Goal: Task Accomplishment & Management: Complete application form

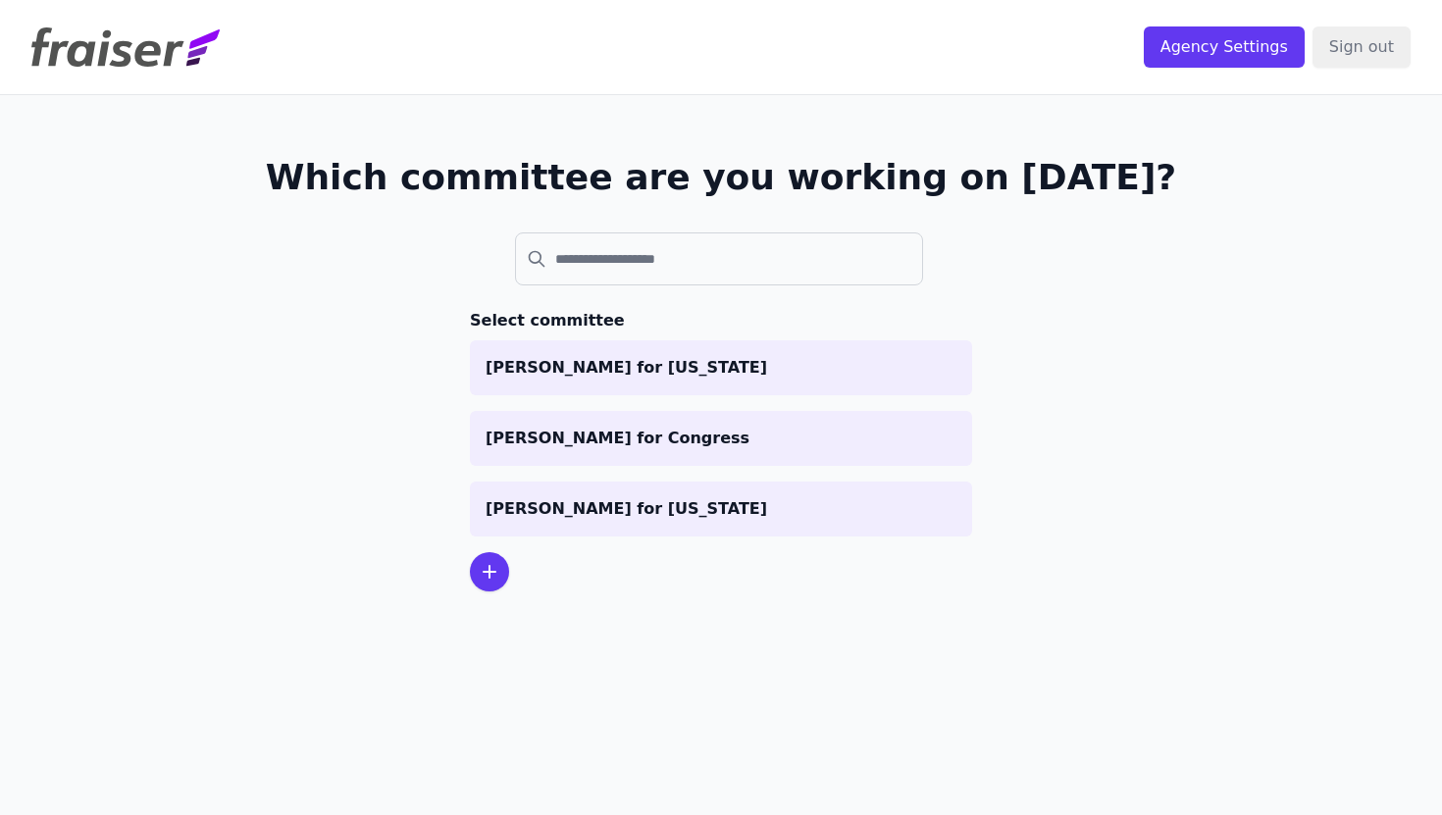
click at [606, 359] on p "[PERSON_NAME] for [US_STATE]" at bounding box center [721, 368] width 471 height 24
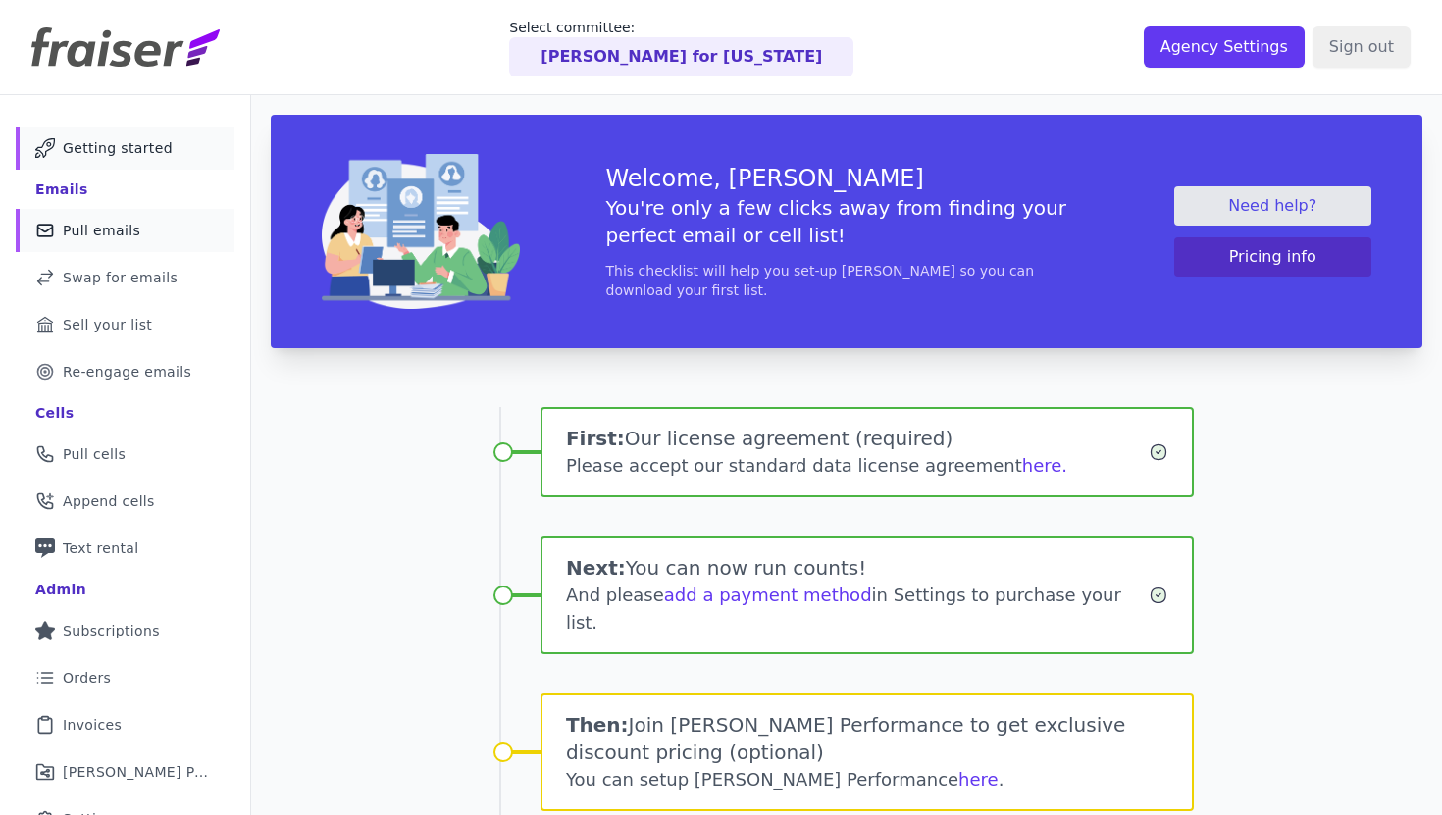
click at [136, 231] on link "Mail Icon Outline of a mail envelope Pull emails" at bounding box center [125, 230] width 219 height 43
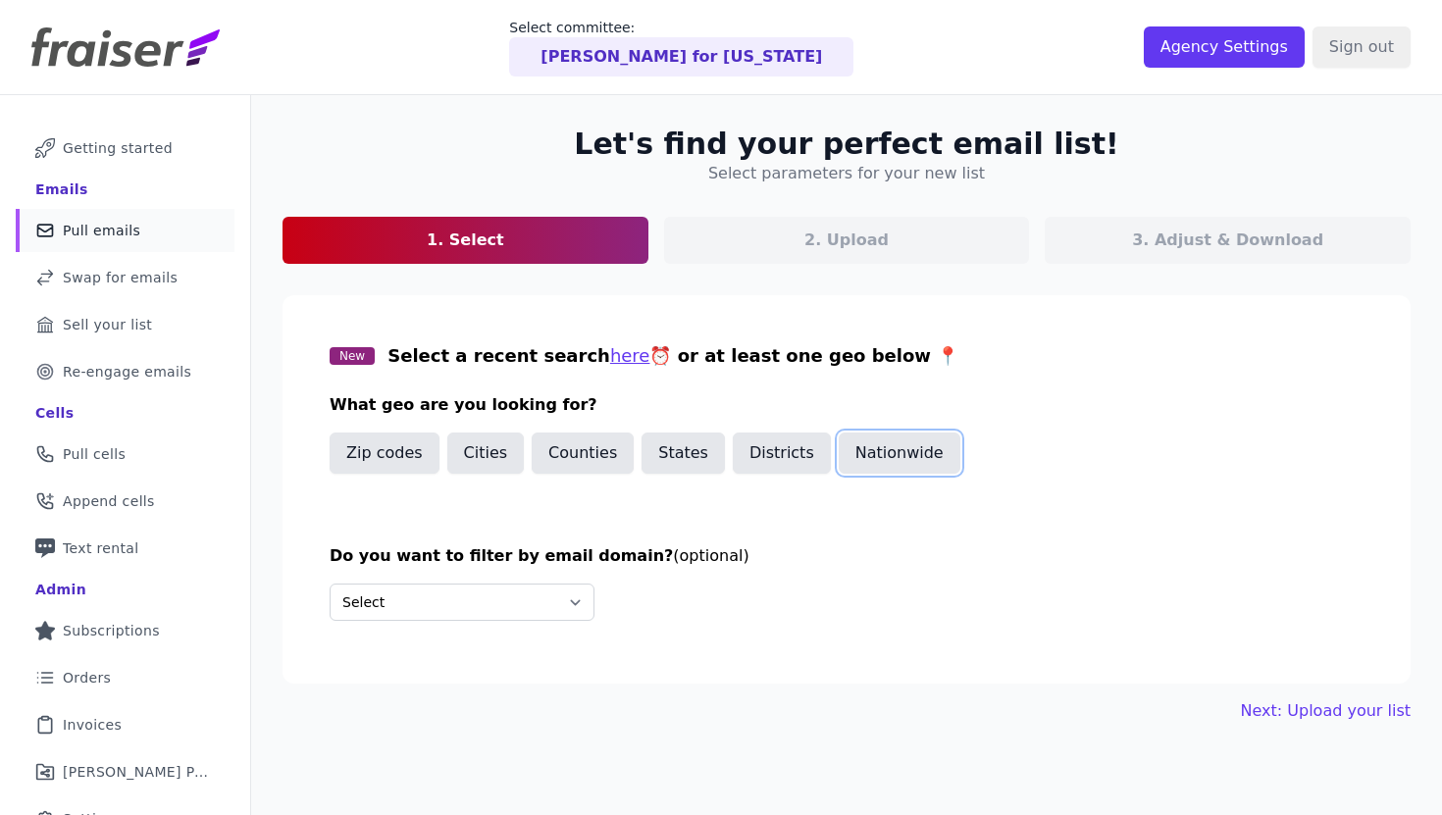
click at [907, 467] on button "Nationwide" at bounding box center [900, 453] width 122 height 41
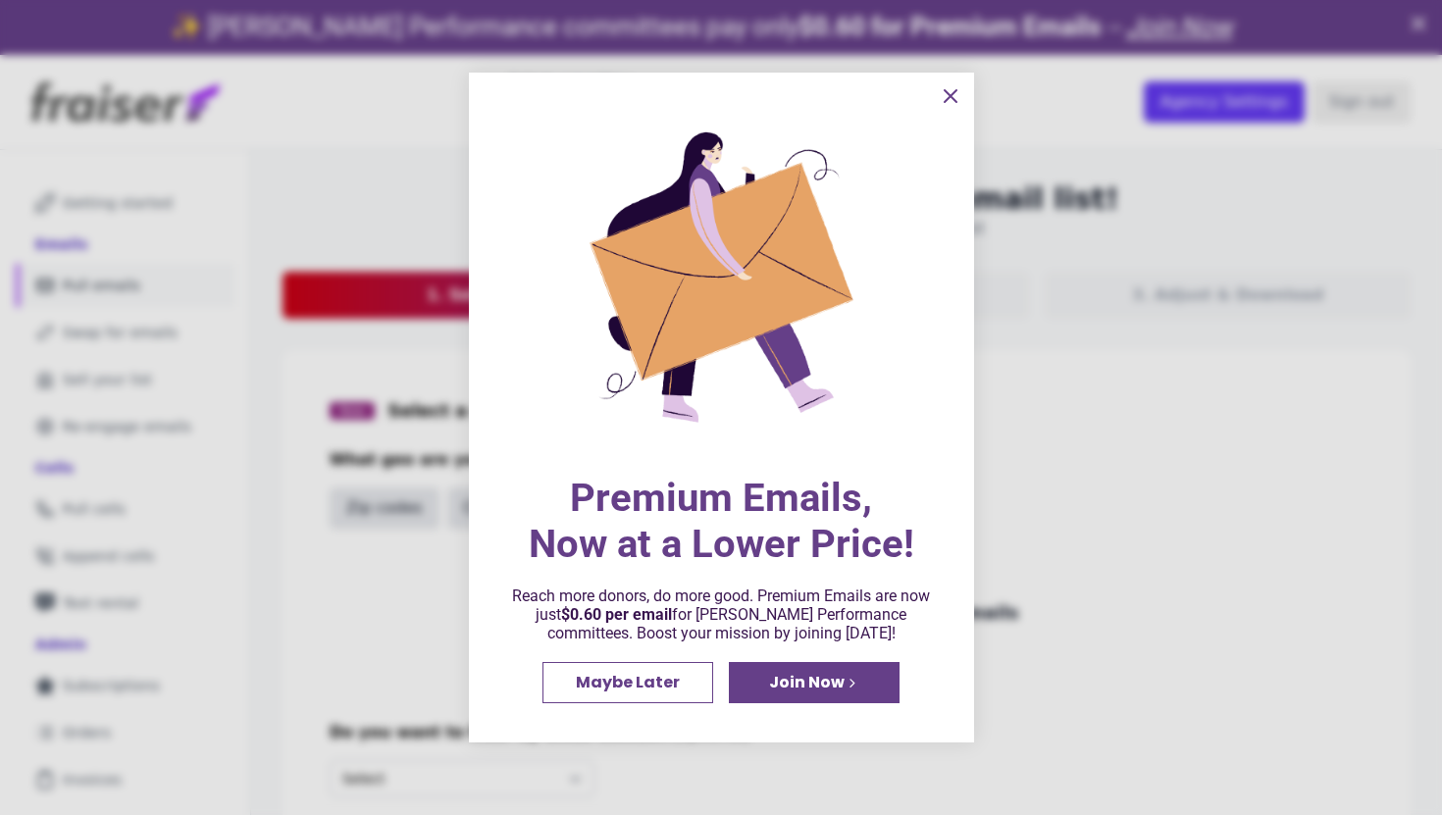
click at [950, 92] on icon "information" at bounding box center [951, 96] width 24 height 24
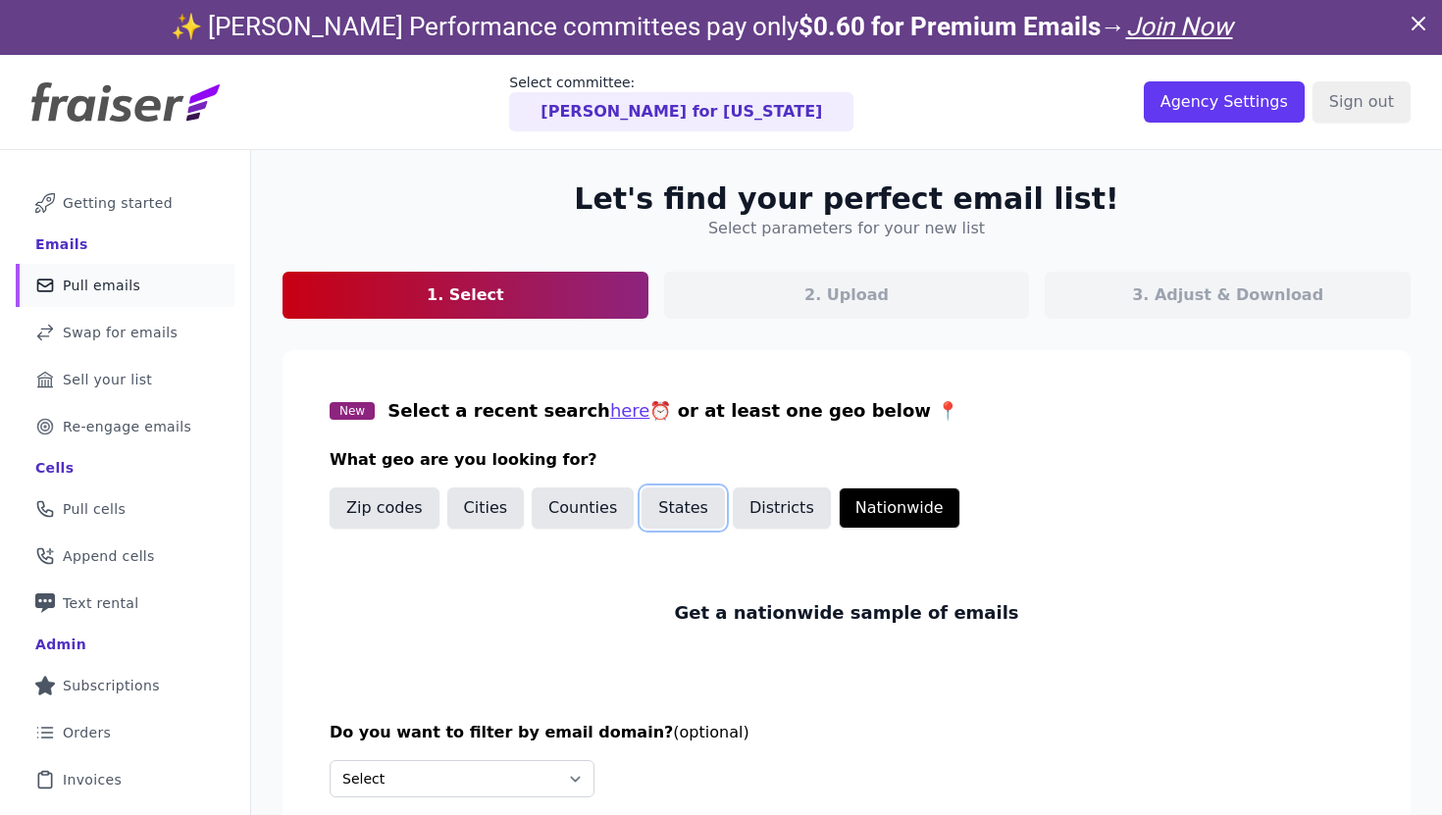
click at [668, 504] on button "States" at bounding box center [683, 508] width 83 height 41
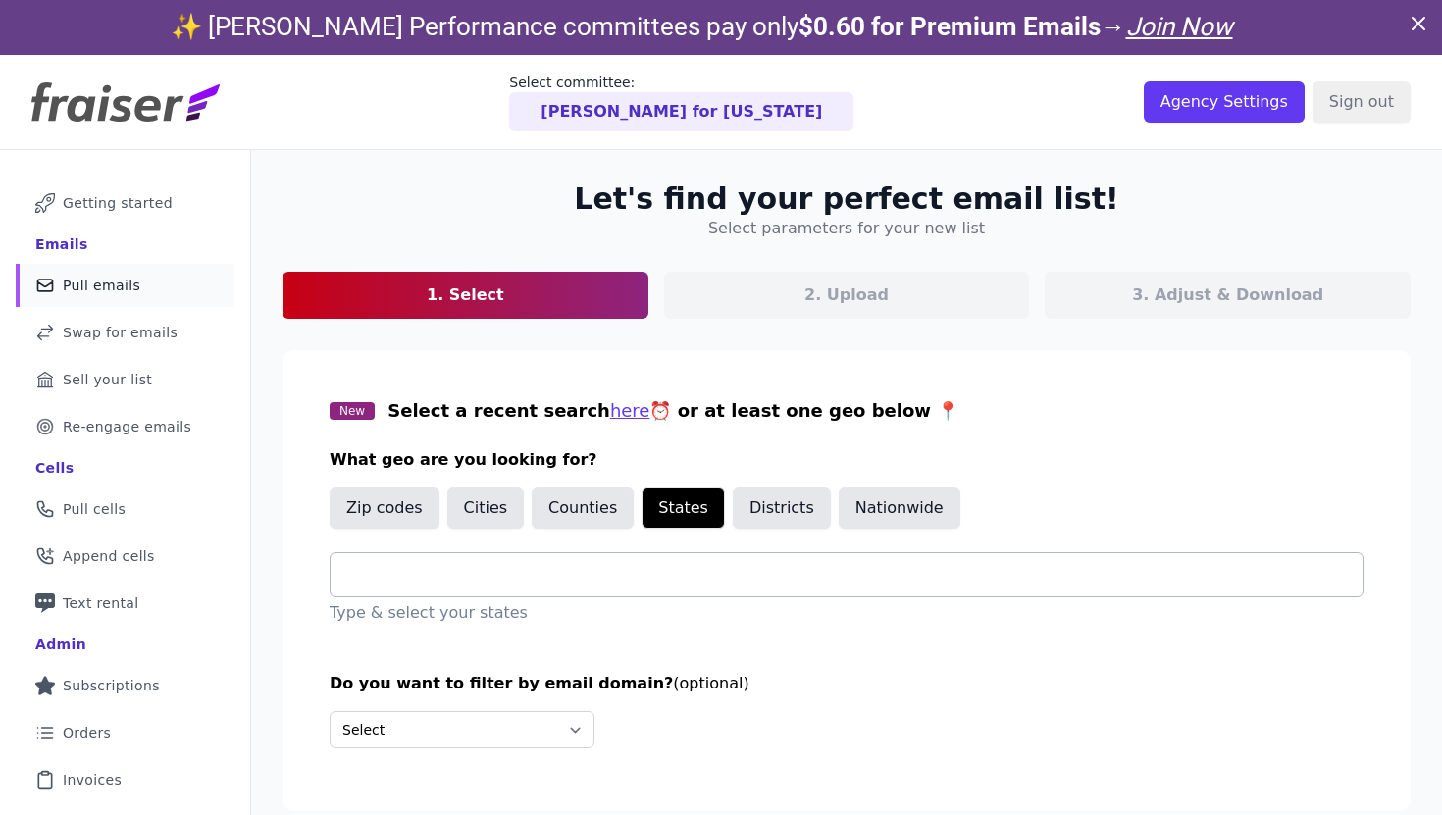
click at [545, 575] on input "text" at bounding box center [854, 575] width 1017 height 24
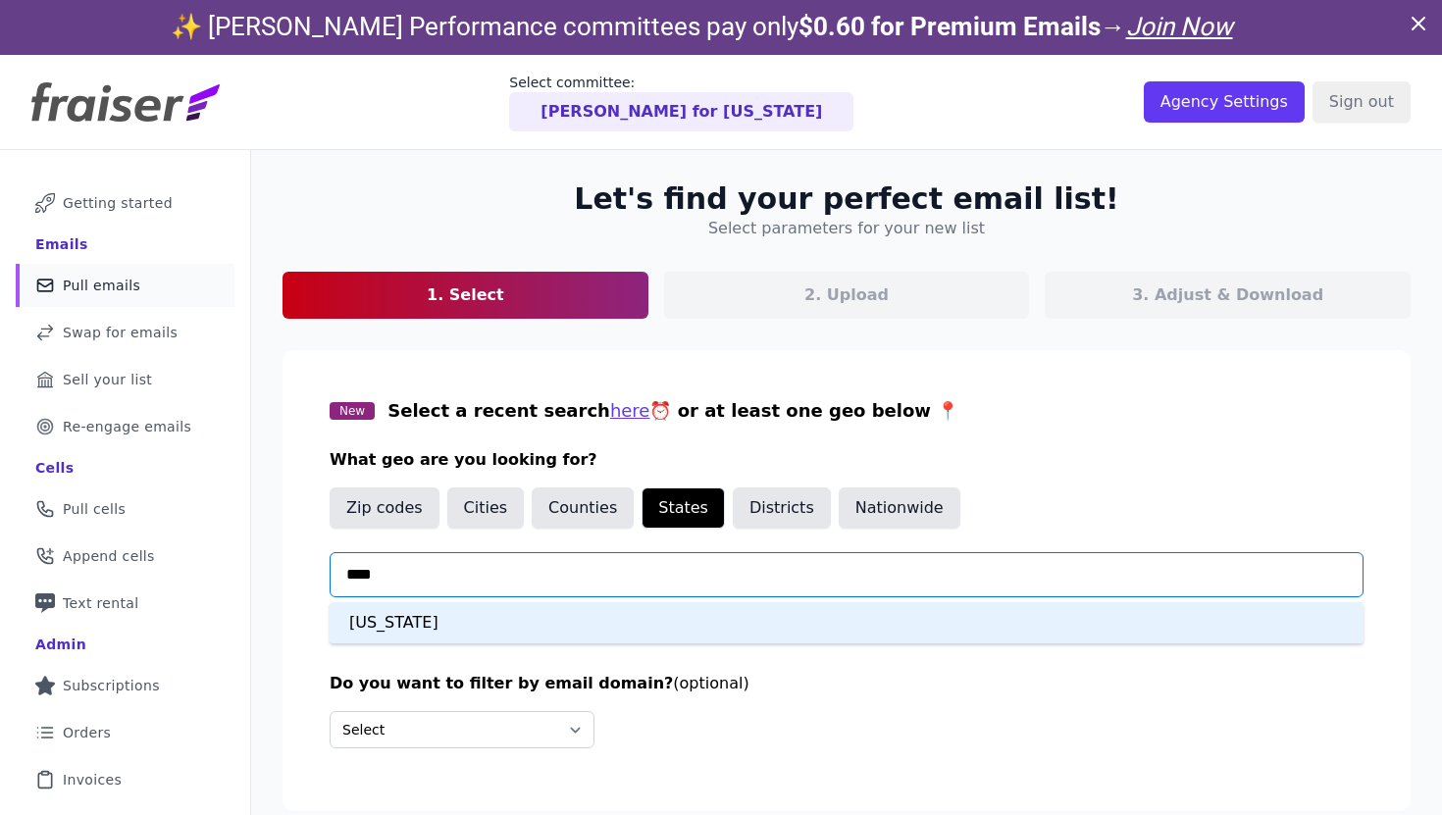
type input "*****"
click at [509, 614] on div "Maine" at bounding box center [847, 622] width 1034 height 41
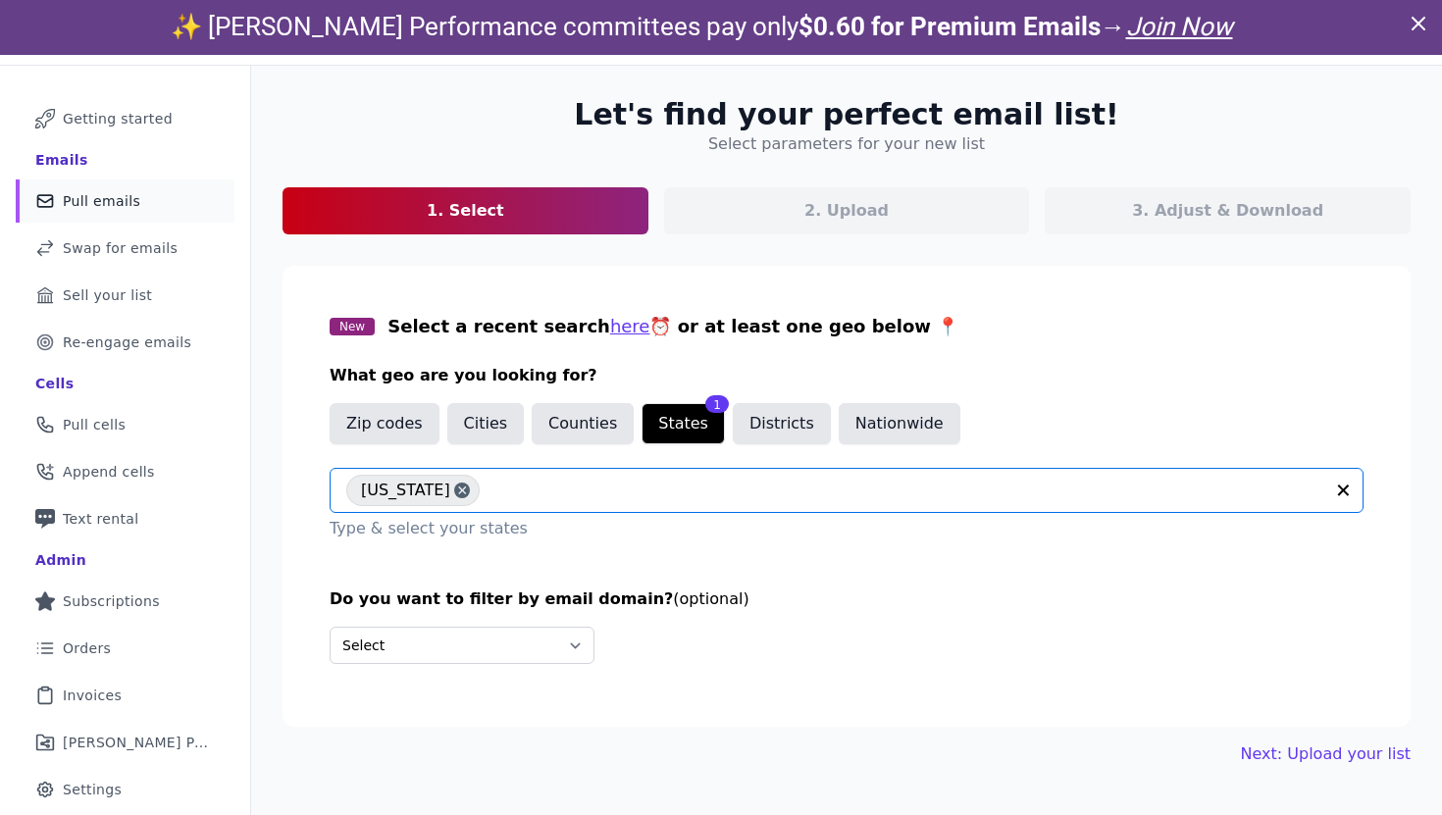
scroll to position [95, 0]
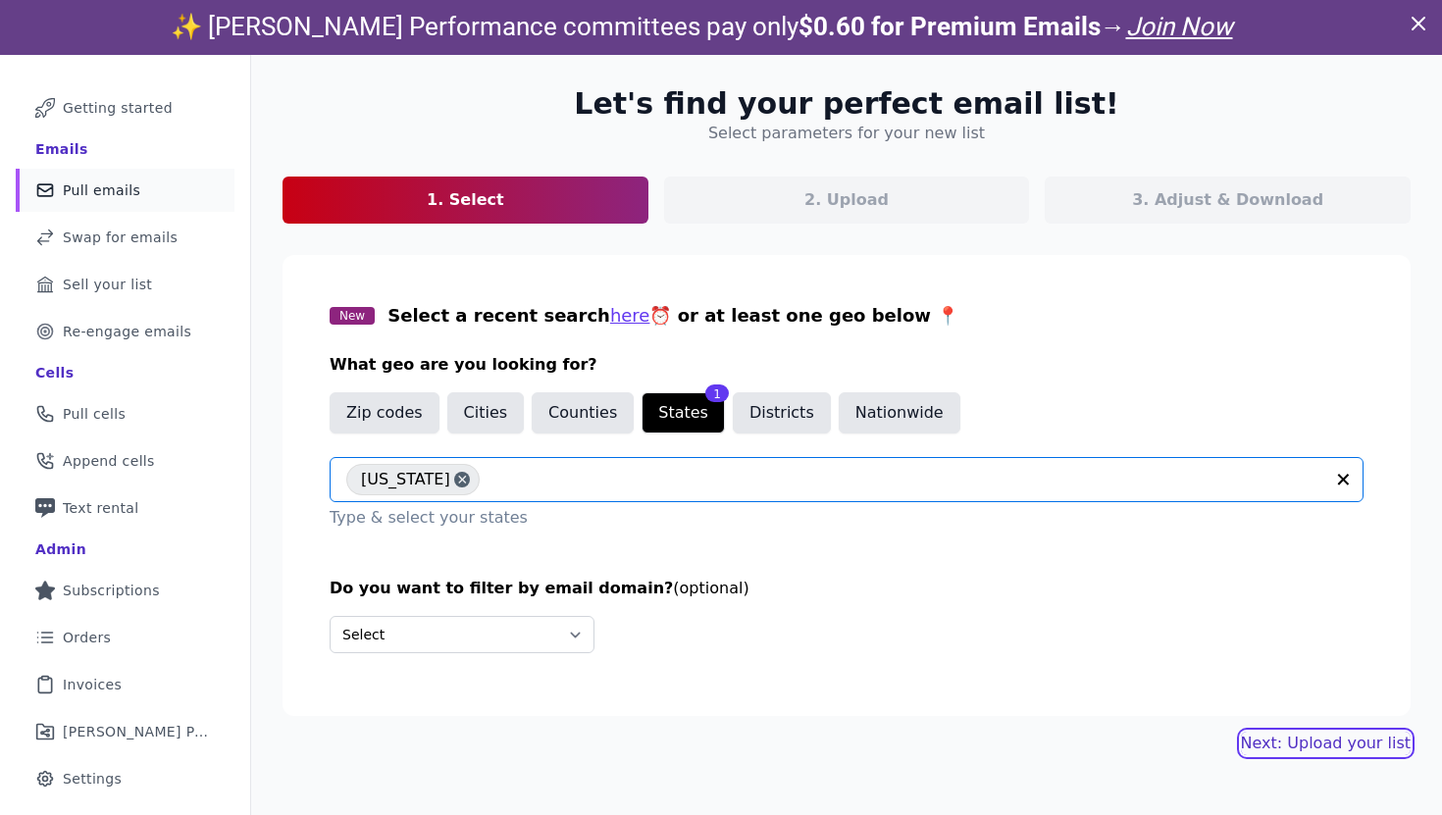
click at [1304, 745] on link "Next: Upload your list" at bounding box center [1326, 744] width 170 height 24
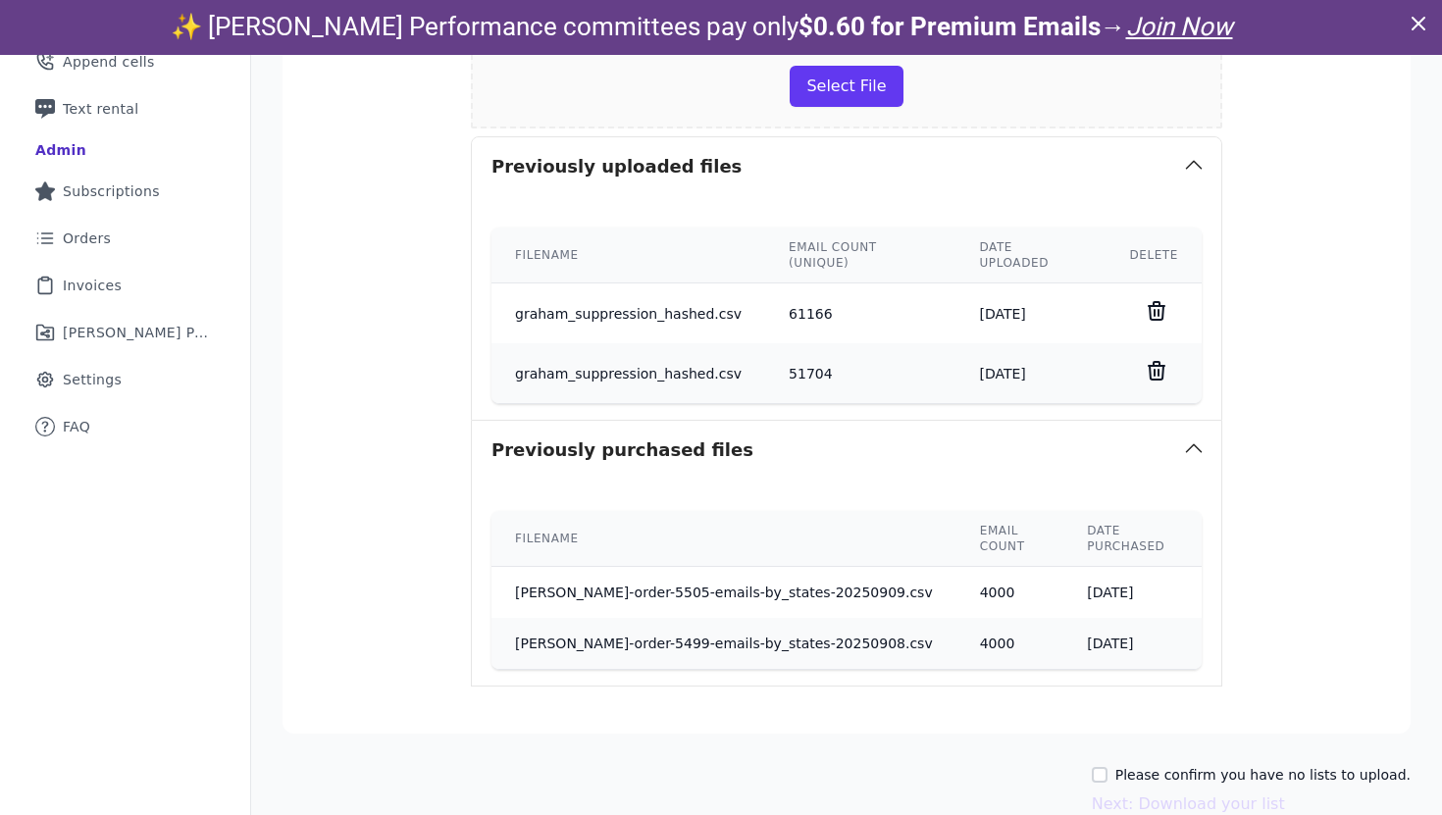
scroll to position [507, 0]
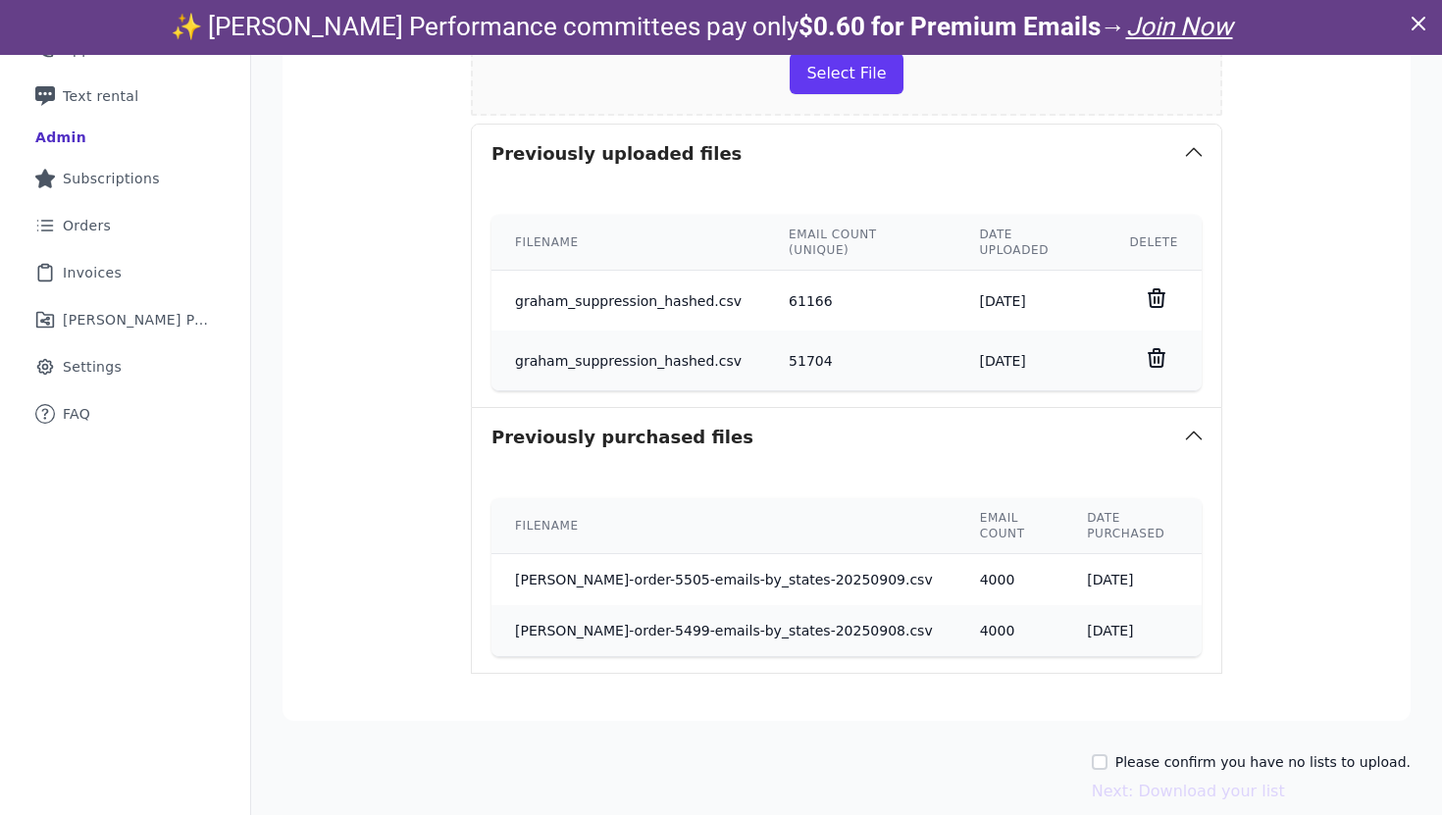
click at [1176, 753] on div "Please confirm you have no lists to upload. Next: Download your list" at bounding box center [1251, 778] width 319 height 51
click at [1176, 753] on label "Please confirm you have no lists to upload." at bounding box center [1263, 763] width 295 height 20
click at [1108, 755] on input "Please confirm you have no lists to upload." at bounding box center [1100, 763] width 16 height 16
checkbox input "true"
click at [1176, 780] on button "Next: Download your list" at bounding box center [1188, 792] width 193 height 24
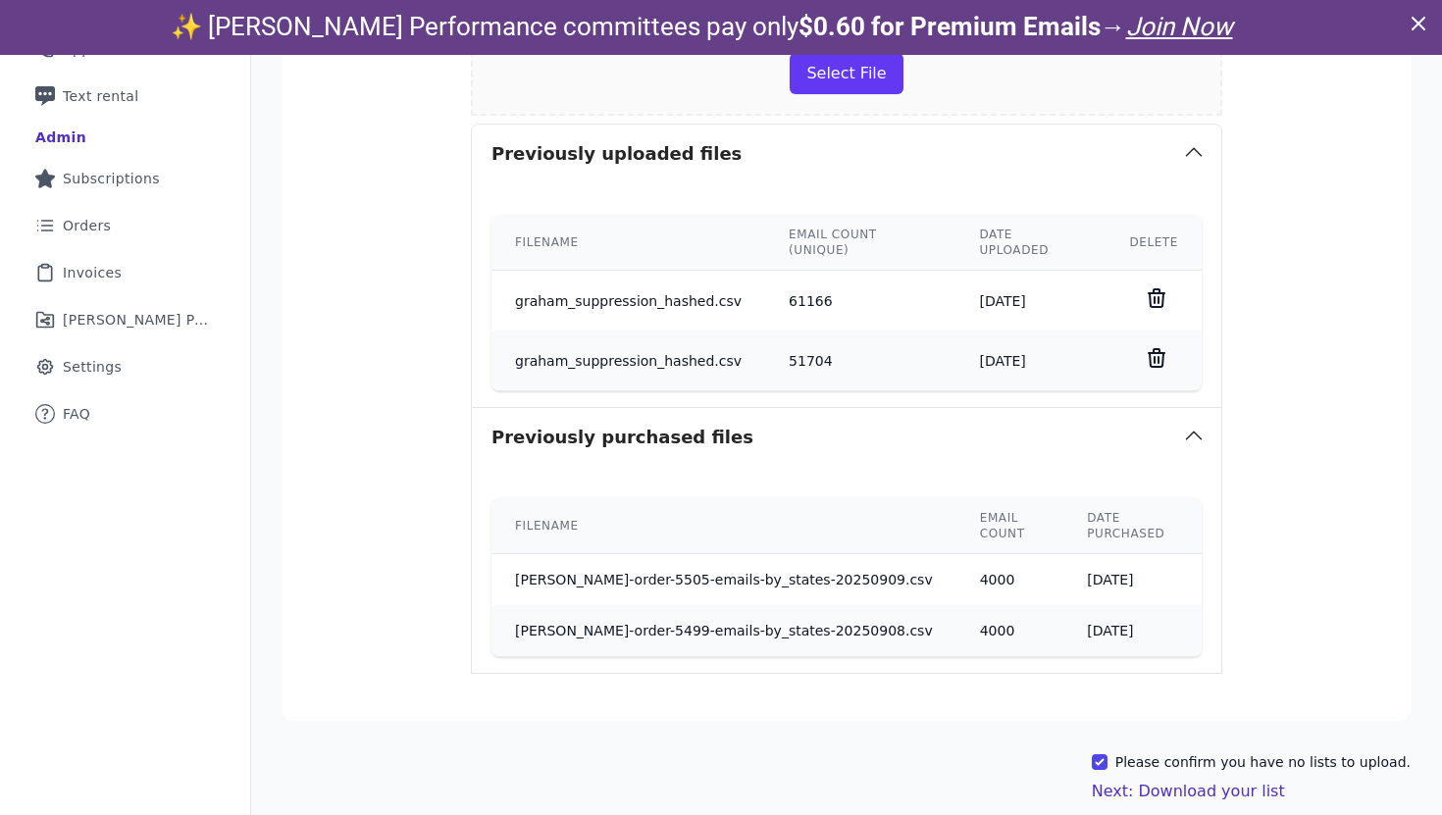
scroll to position [503, 0]
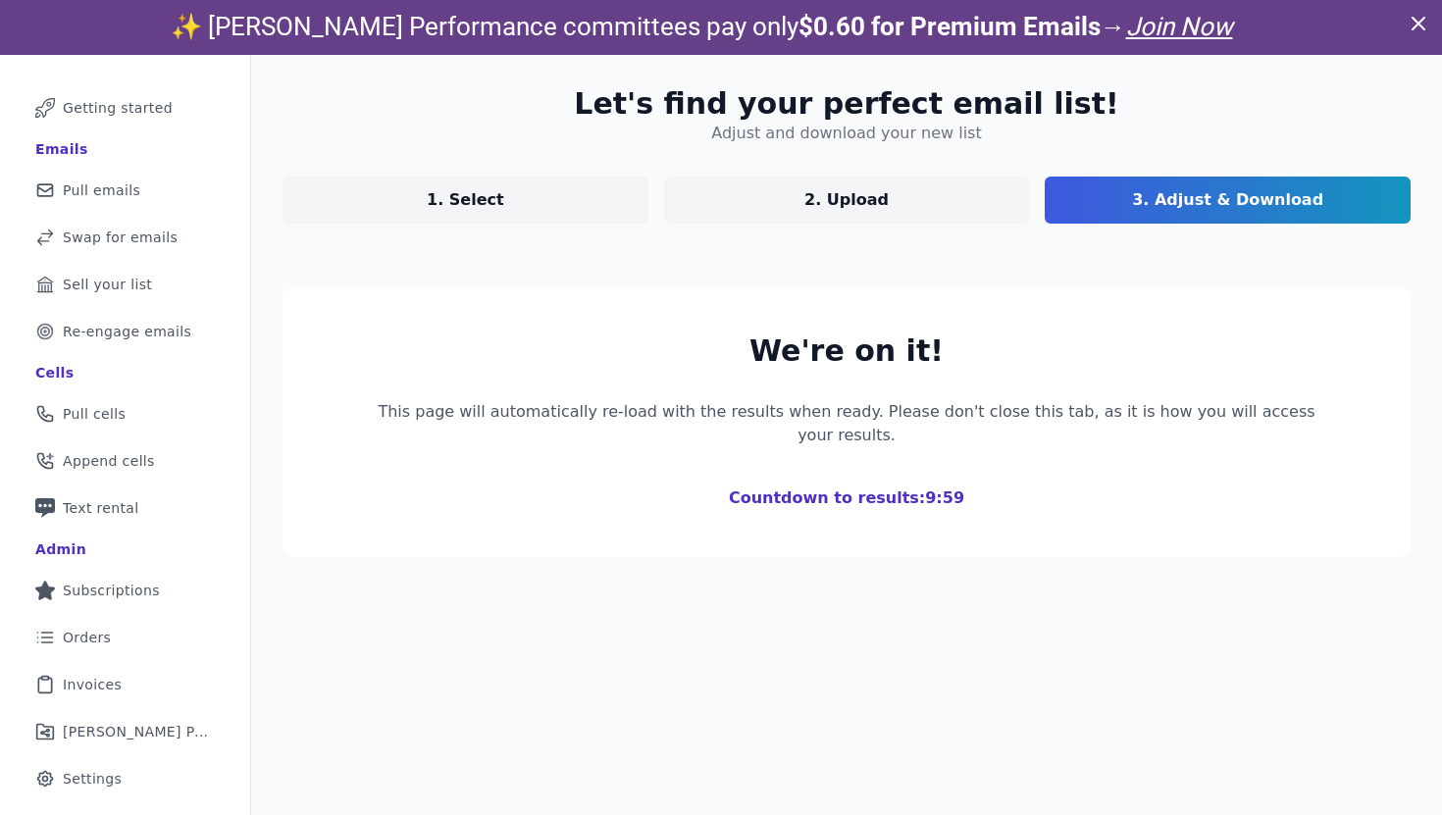
scroll to position [291, 0]
